Goal: Transaction & Acquisition: Purchase product/service

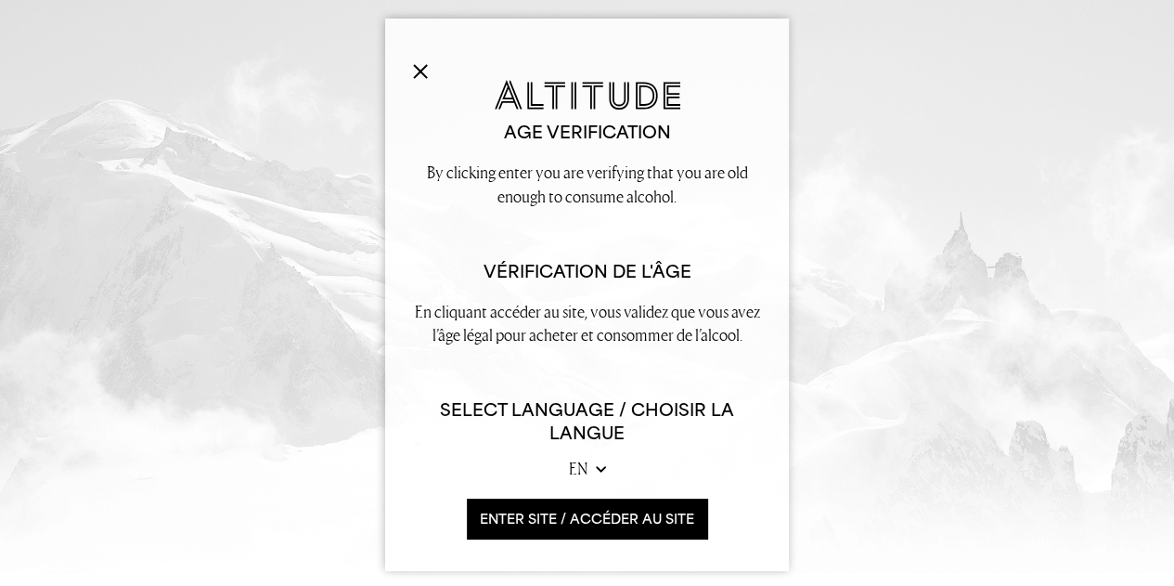
click at [599, 496] on div "Age verification By clicking enter you are verifying that you are old enough to…" at bounding box center [587, 308] width 348 height 459
click at [609, 517] on button "ENTER SITE / accéder au site" at bounding box center [587, 518] width 240 height 40
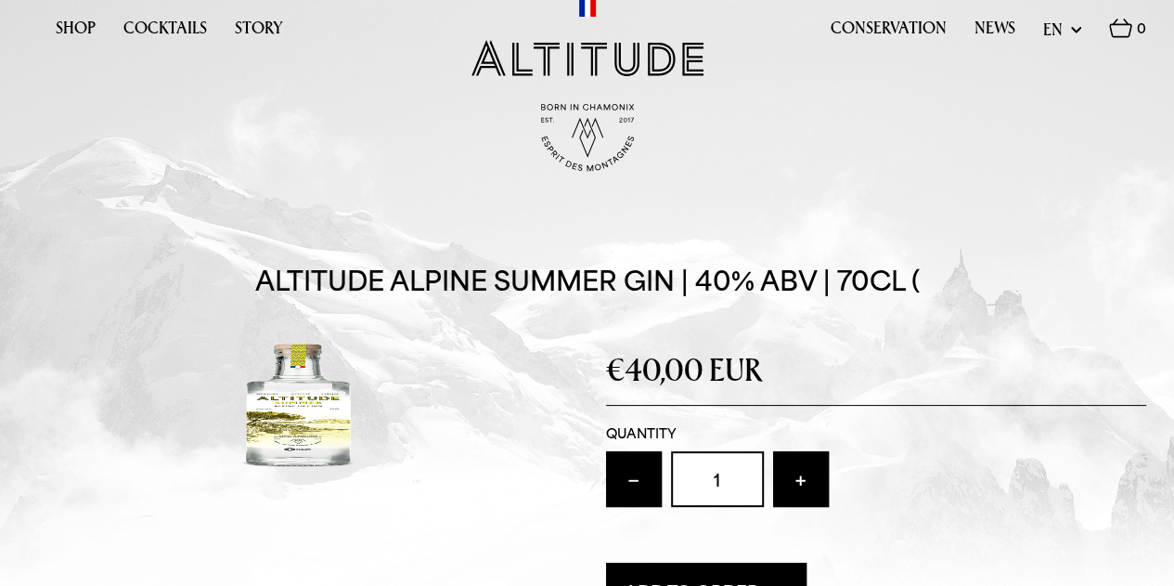
click at [308, 387] on img at bounding box center [298, 404] width 541 height 139
click at [81, 46] on link "Shop" at bounding box center [76, 33] width 40 height 29
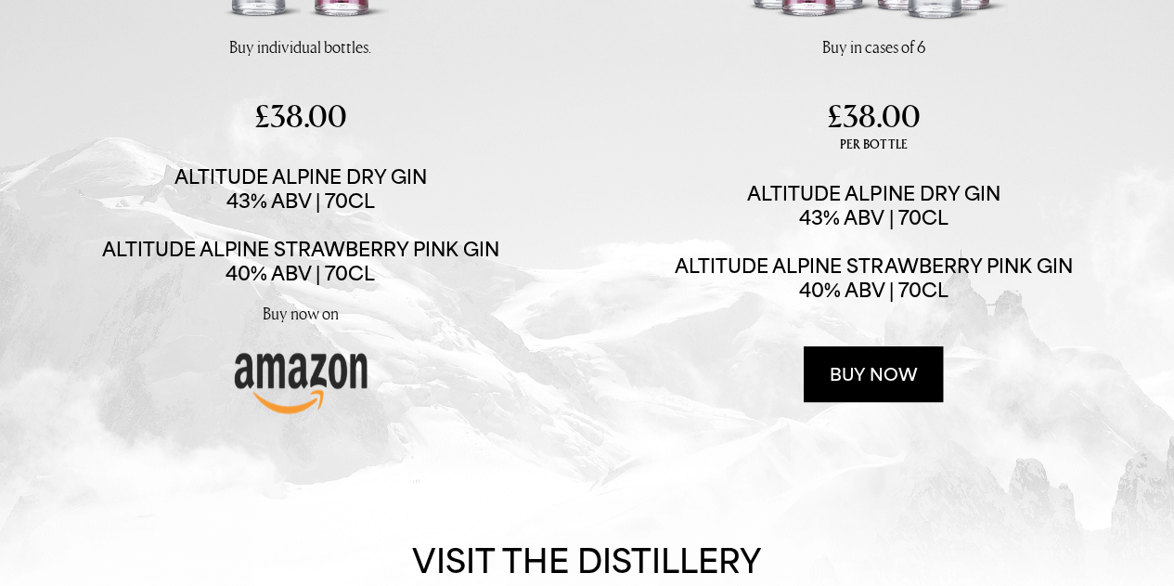
scroll to position [435, 0]
